Goal: Task Accomplishment & Management: Complete application form

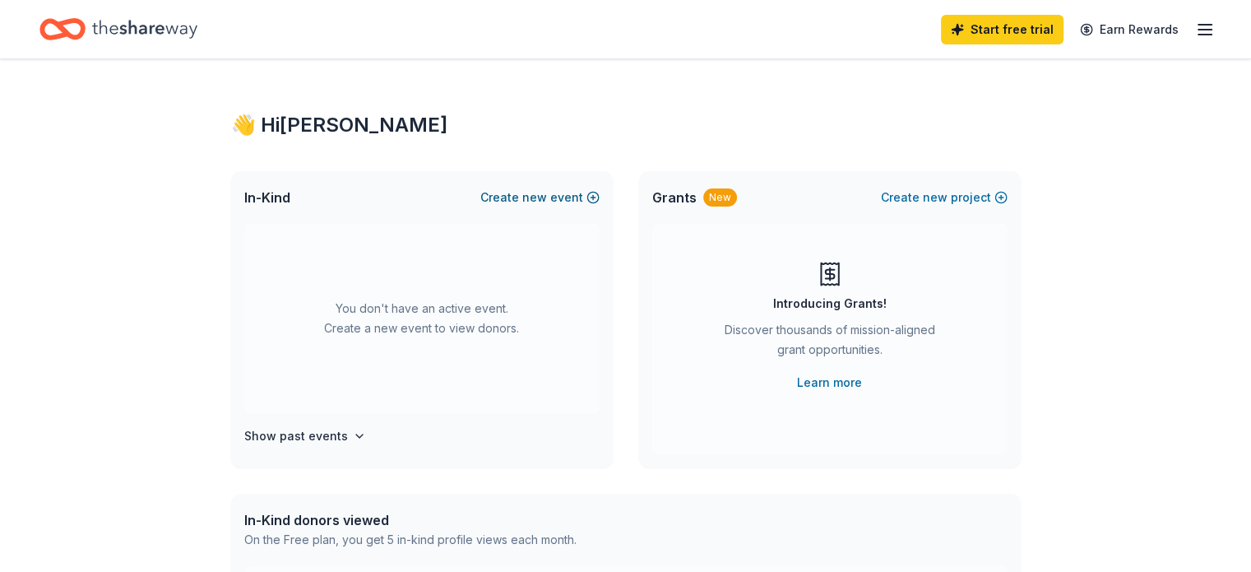
click at [589, 197] on button "Create new event" at bounding box center [539, 198] width 119 height 20
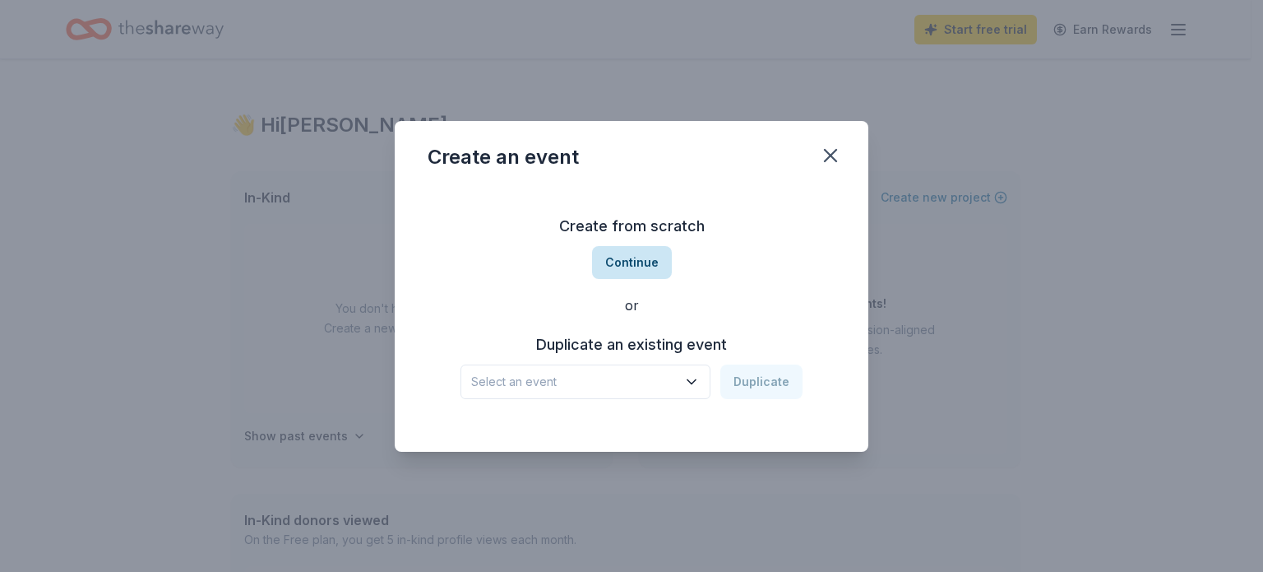
click at [642, 262] on button "Continue" at bounding box center [632, 262] width 80 height 33
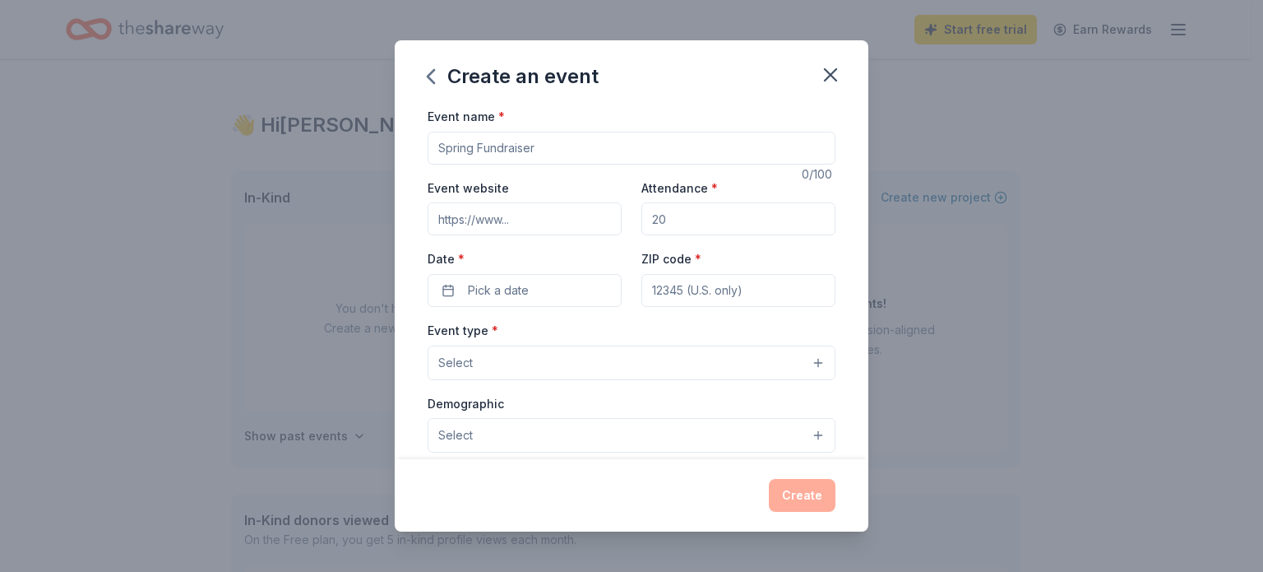
click at [507, 152] on input "Event name *" at bounding box center [632, 148] width 408 height 33
type input "[PERSON_NAME] Elementary Trunk or Truea"
click at [550, 235] on input "Event website" at bounding box center [525, 218] width 194 height 33
paste input "[URL][DOMAIN_NAME]"
type input "[URL][DOMAIN_NAME]"
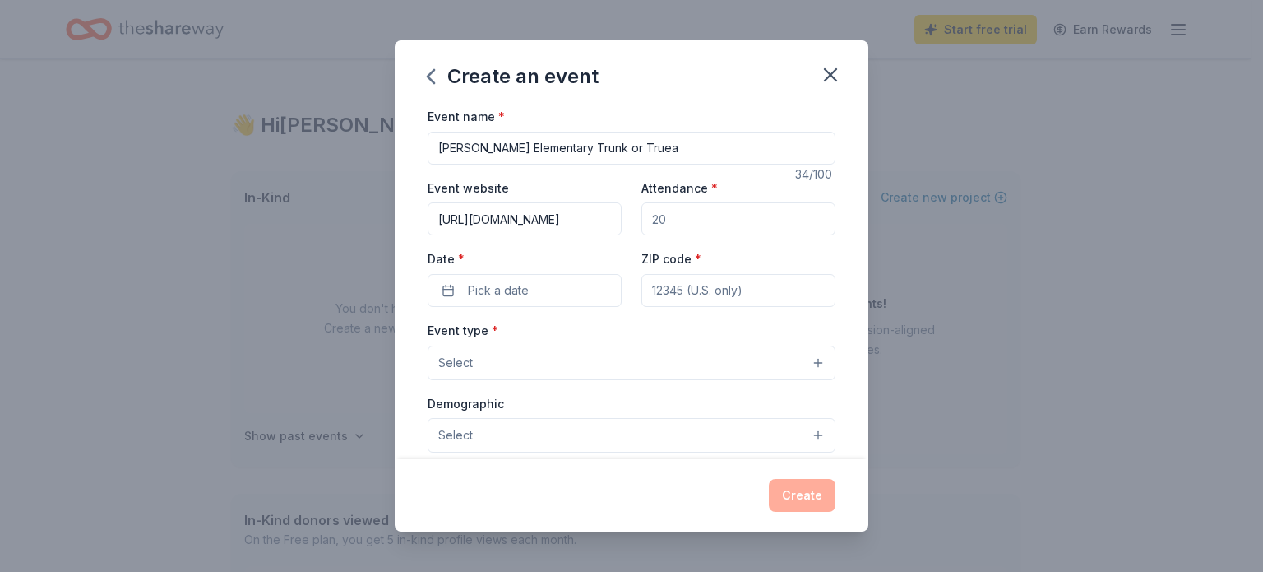
drag, startPoint x: 676, startPoint y: 224, endPoint x: 628, endPoint y: 220, distance: 48.7
click at [628, 220] on div "Event website [URL][DOMAIN_NAME] Attendance * Date * Pick a date ZIP code *" at bounding box center [632, 242] width 408 height 129
type input "2"
type input "500"
click at [557, 290] on button "Pick a date" at bounding box center [525, 290] width 194 height 33
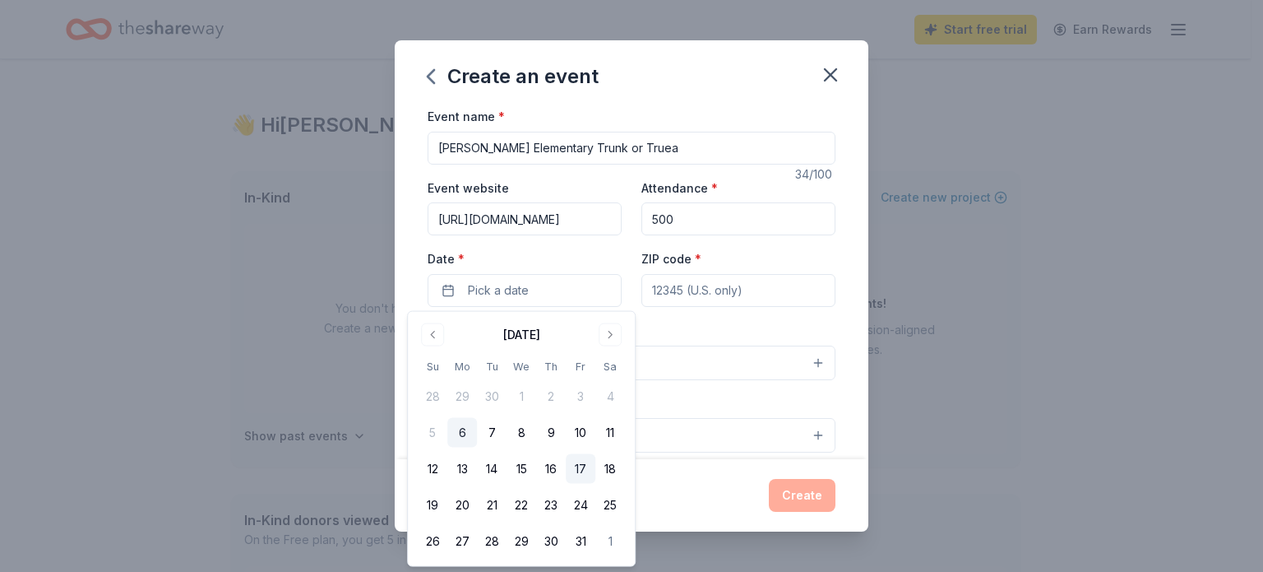
click at [585, 463] on button "17" at bounding box center [581, 469] width 30 height 30
click at [716, 287] on input "ZIP code *" at bounding box center [739, 290] width 194 height 33
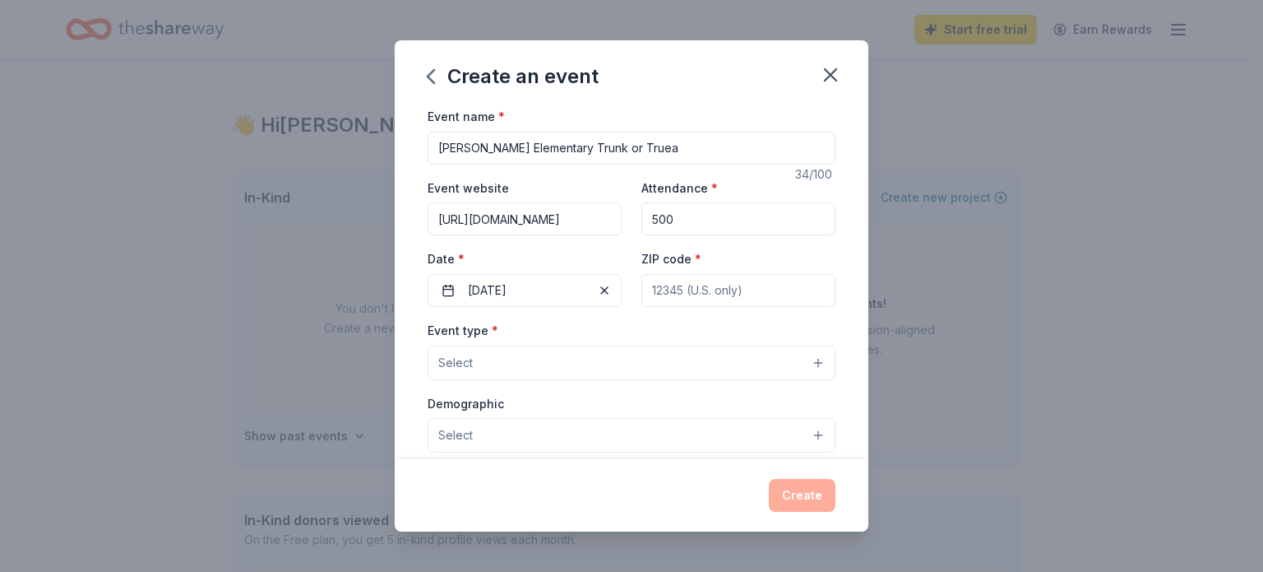
type input "85132"
type input "PO Box 2850"
drag, startPoint x: 480, startPoint y: 357, endPoint x: 498, endPoint y: 357, distance: 17.3
click at [482, 357] on button "Select" at bounding box center [632, 362] width 408 height 35
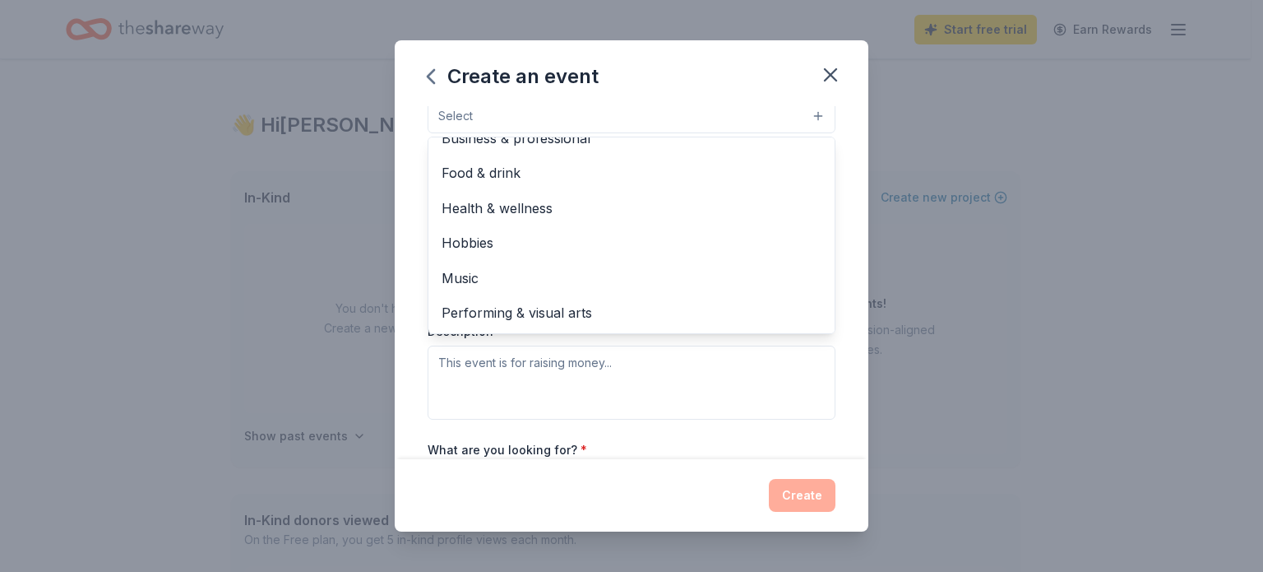
scroll to position [164, 0]
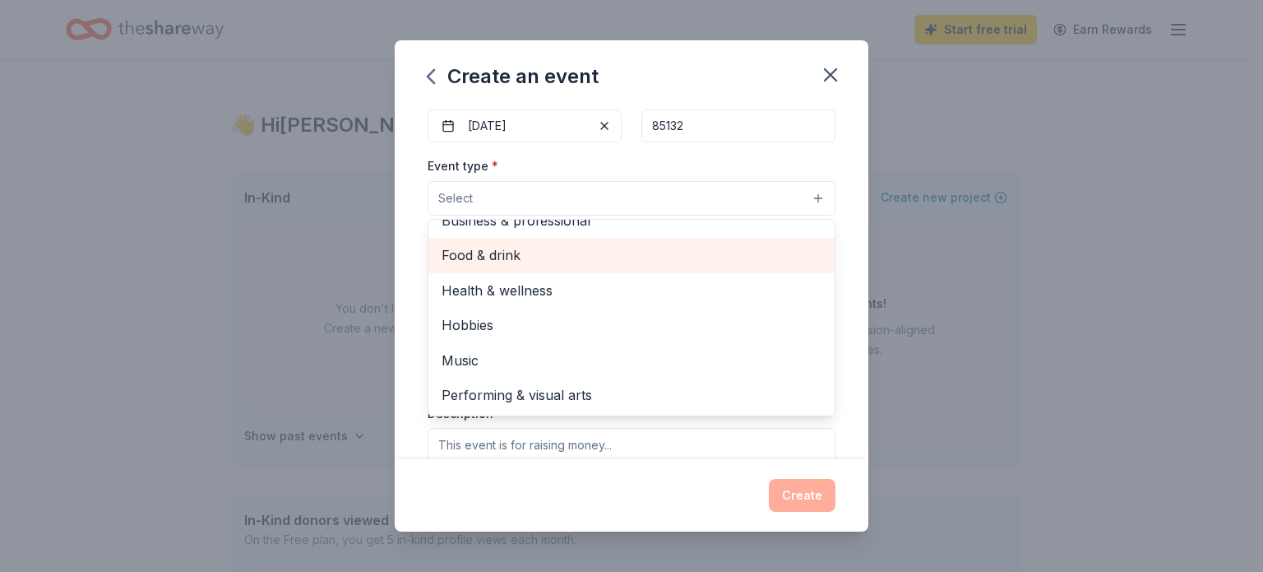
click at [507, 258] on span "Food & drink" at bounding box center [632, 254] width 380 height 21
